Goal: Information Seeking & Learning: Find specific fact

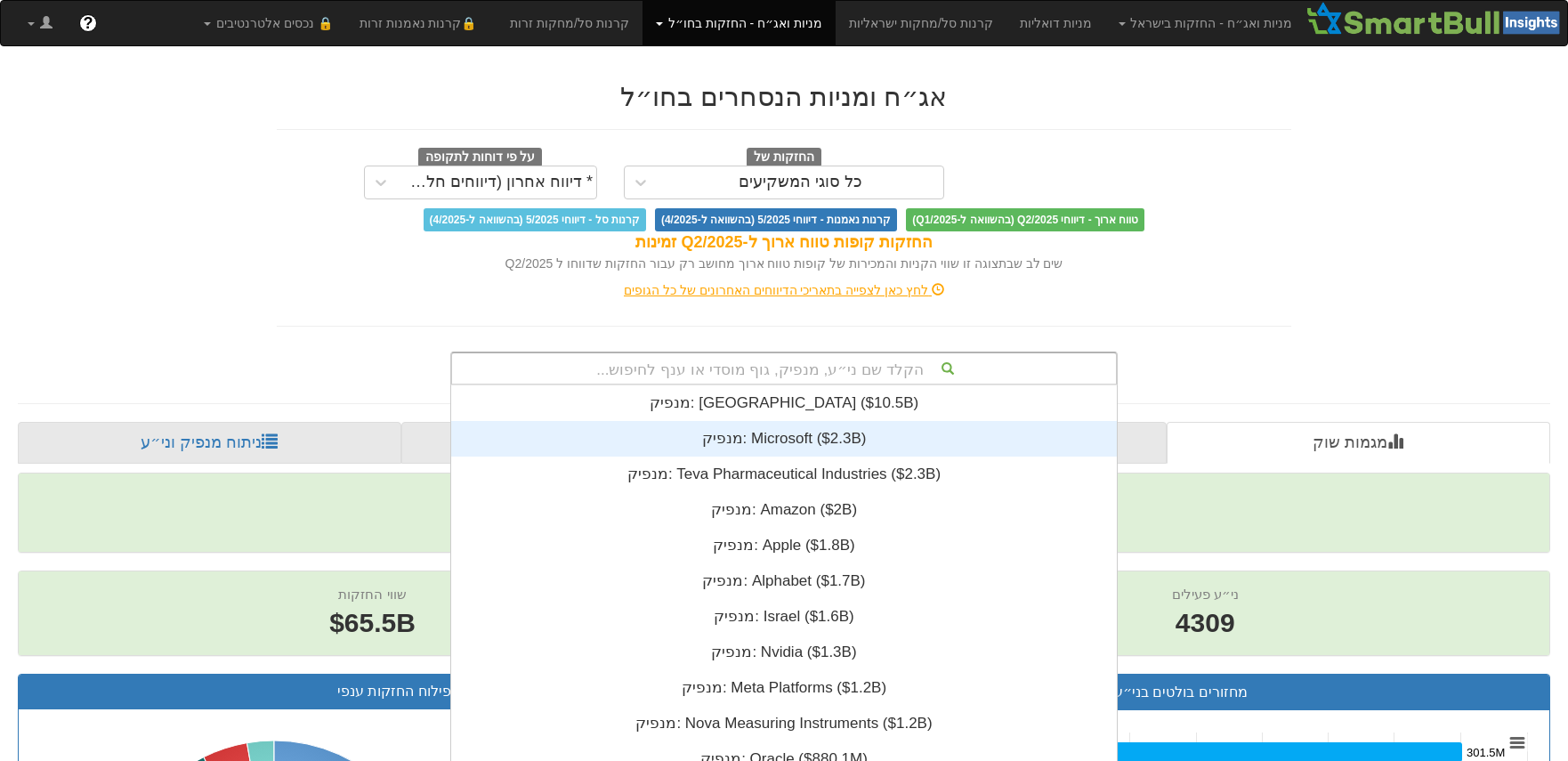
scroll to position [67, 0]
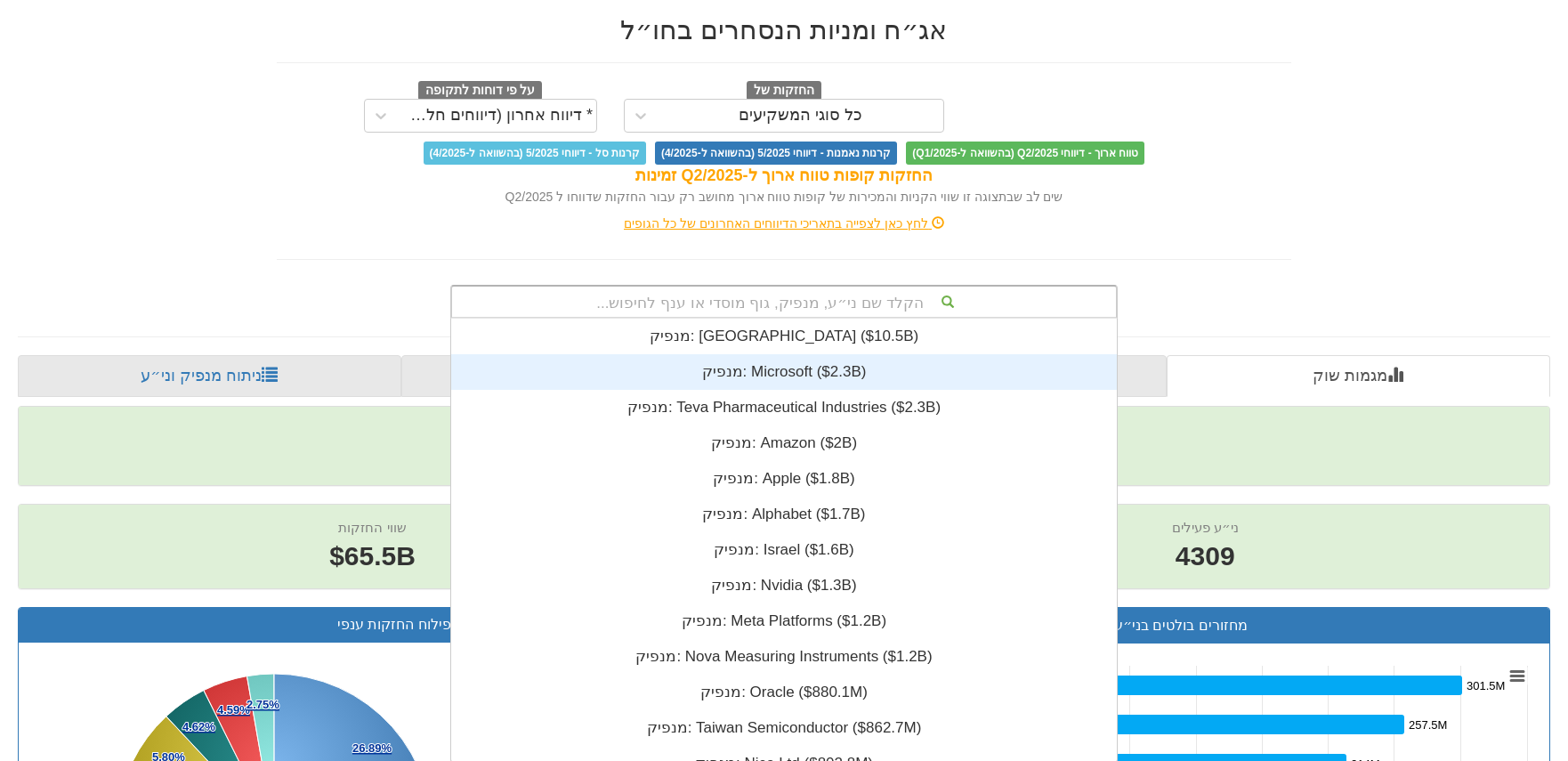
click at [805, 319] on div "הקלד שם ני״ע, מנפיק, גוף מוסדי או ענף לחיפוש... מנפיק: ‎[GEOGRAPHIC_DATA] ‎($10…" at bounding box center [784, 301] width 667 height 34
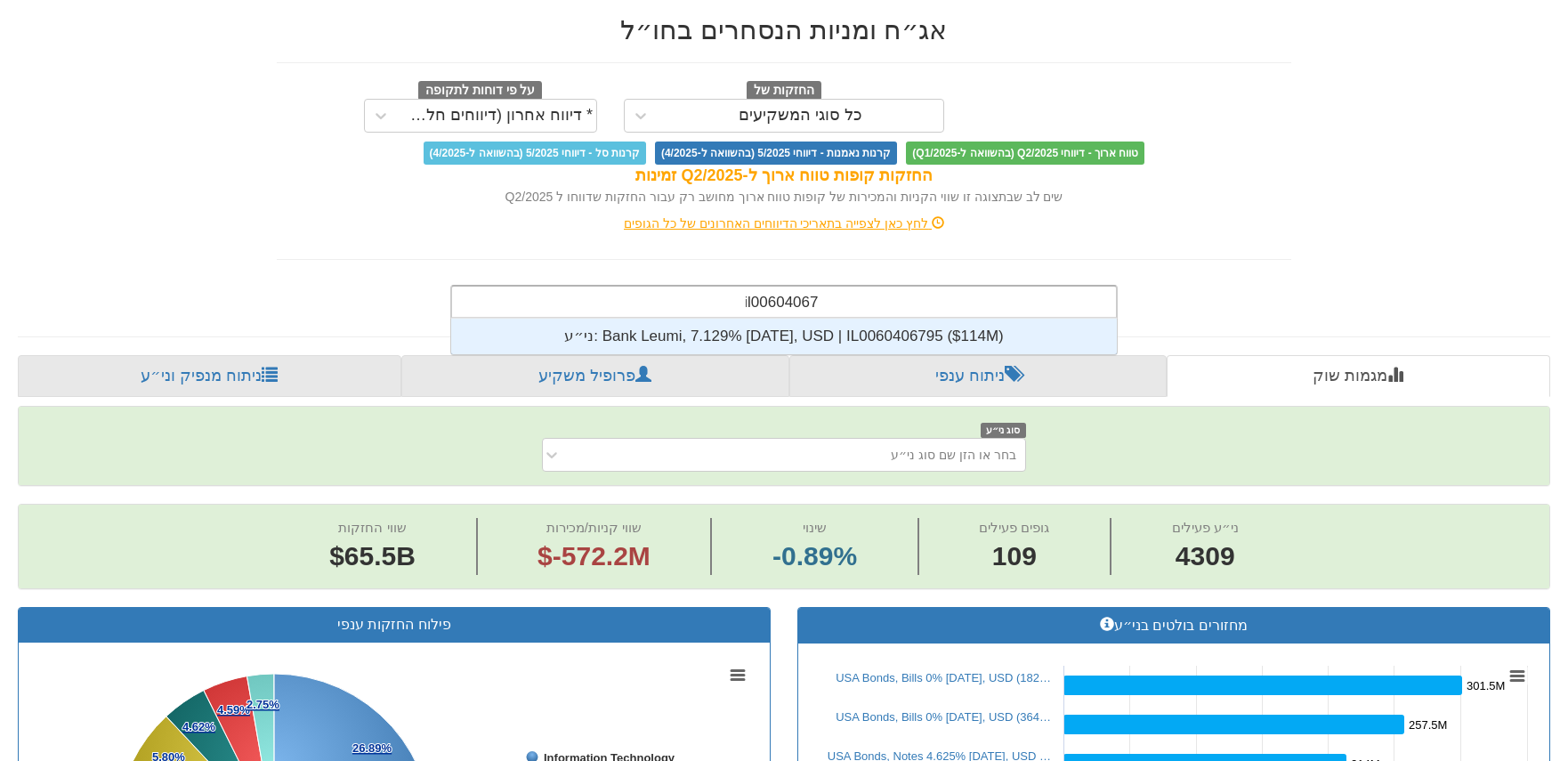
scroll to position [36, 0]
type input "il0060406795"
drag, startPoint x: 767, startPoint y: 335, endPoint x: 875, endPoint y: 401, distance: 126.6
click at [769, 335] on div "ני״ע: ‎Bank Leumi, 7.129% [DATE], USD | IL0060406795 ‎($114M)‏" at bounding box center [784, 336] width 665 height 36
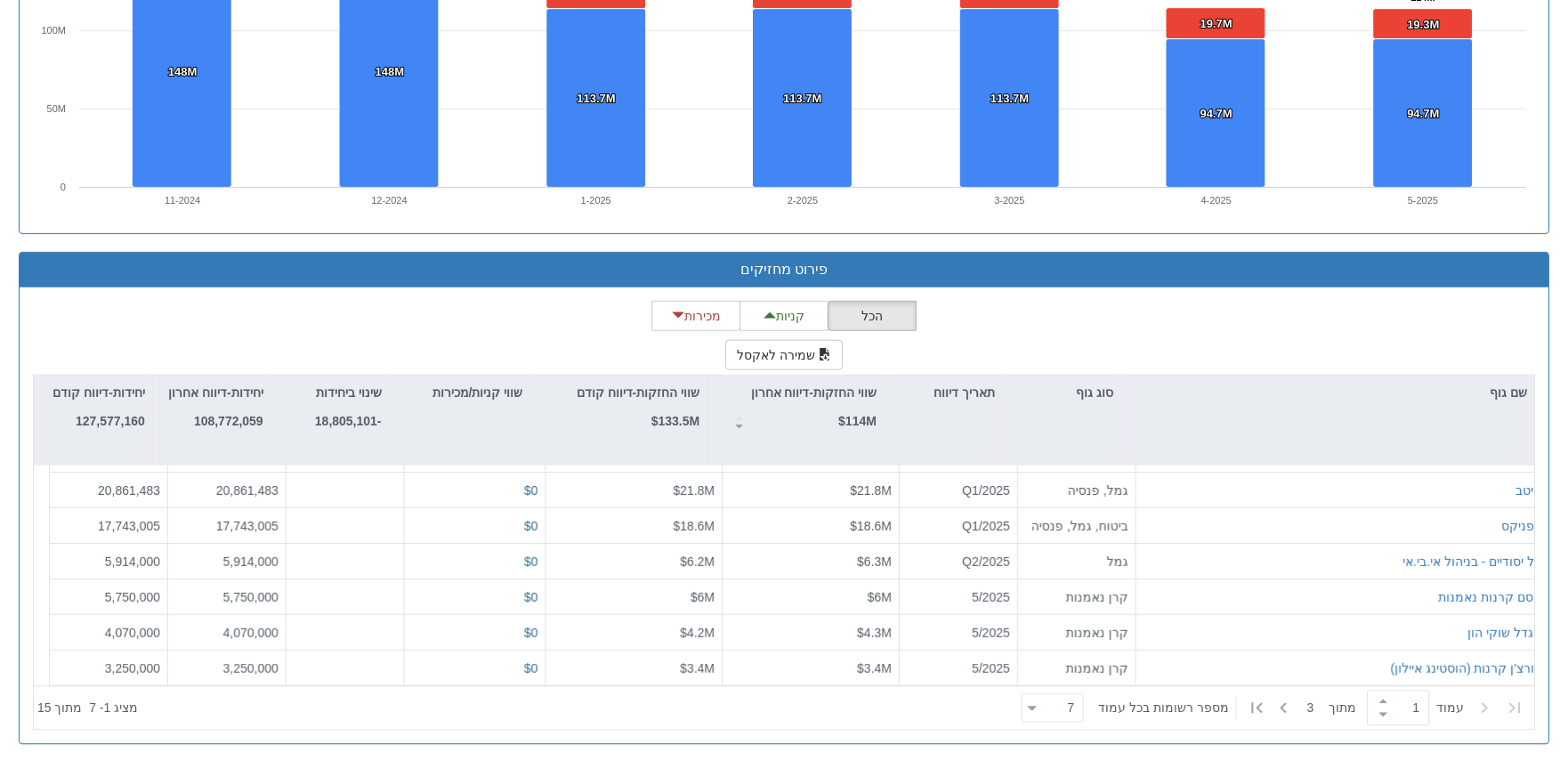
scroll to position [1379, 0]
